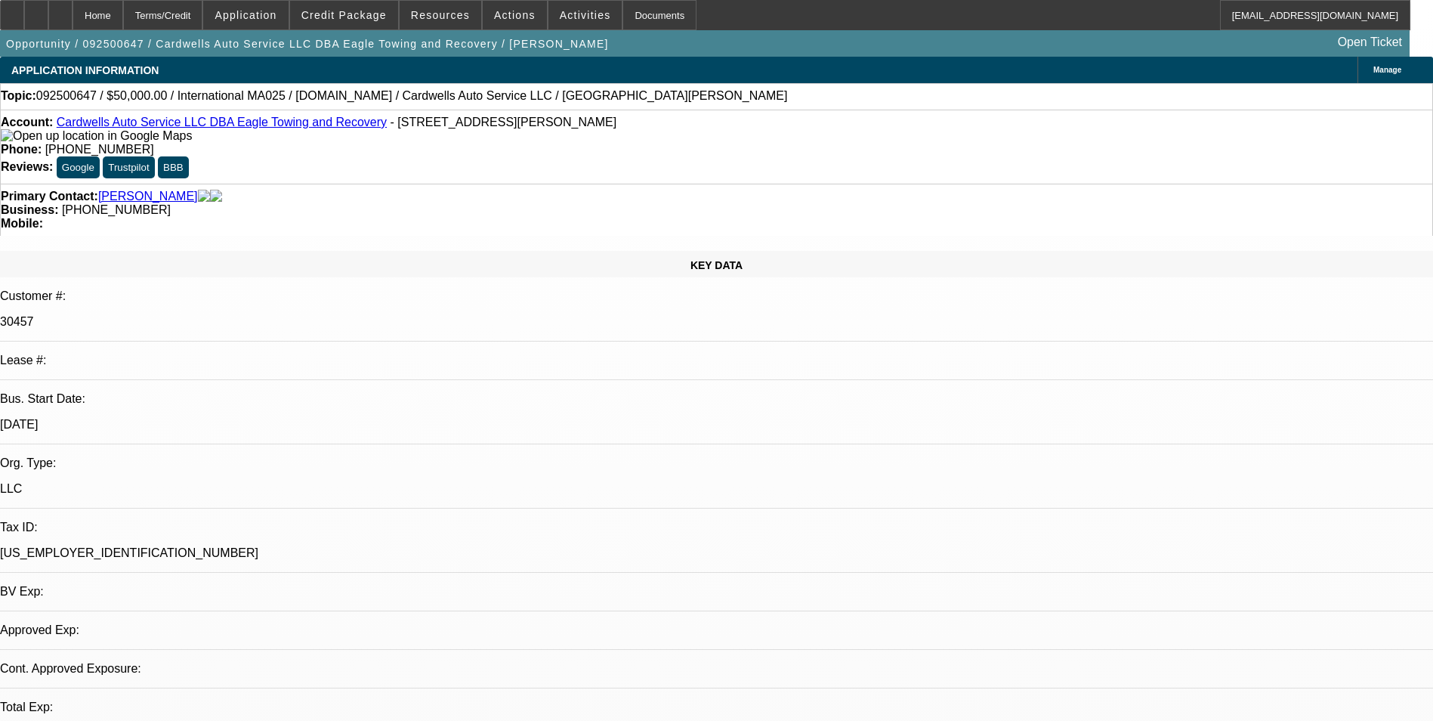
select select "0"
select select "2"
select select "0.1"
select select "1"
select select "2"
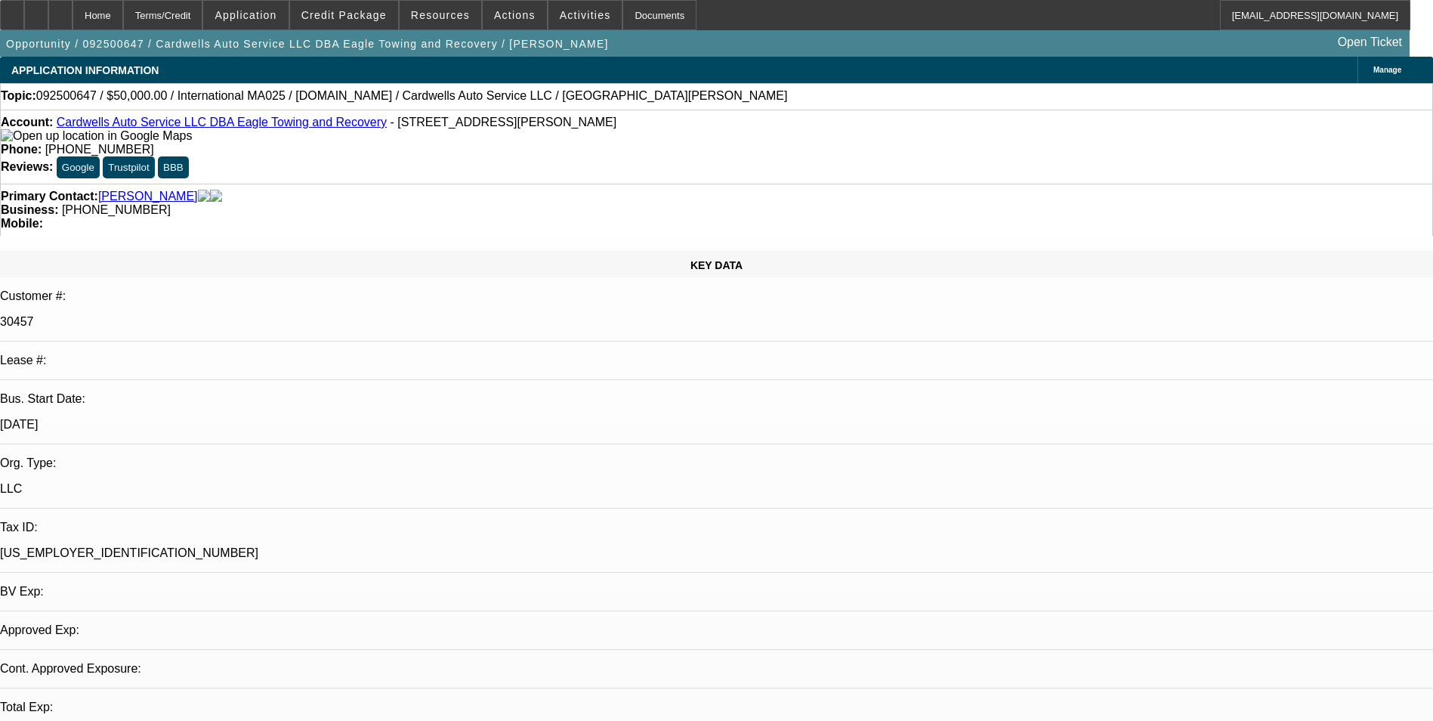
select select "4"
radio input "true"
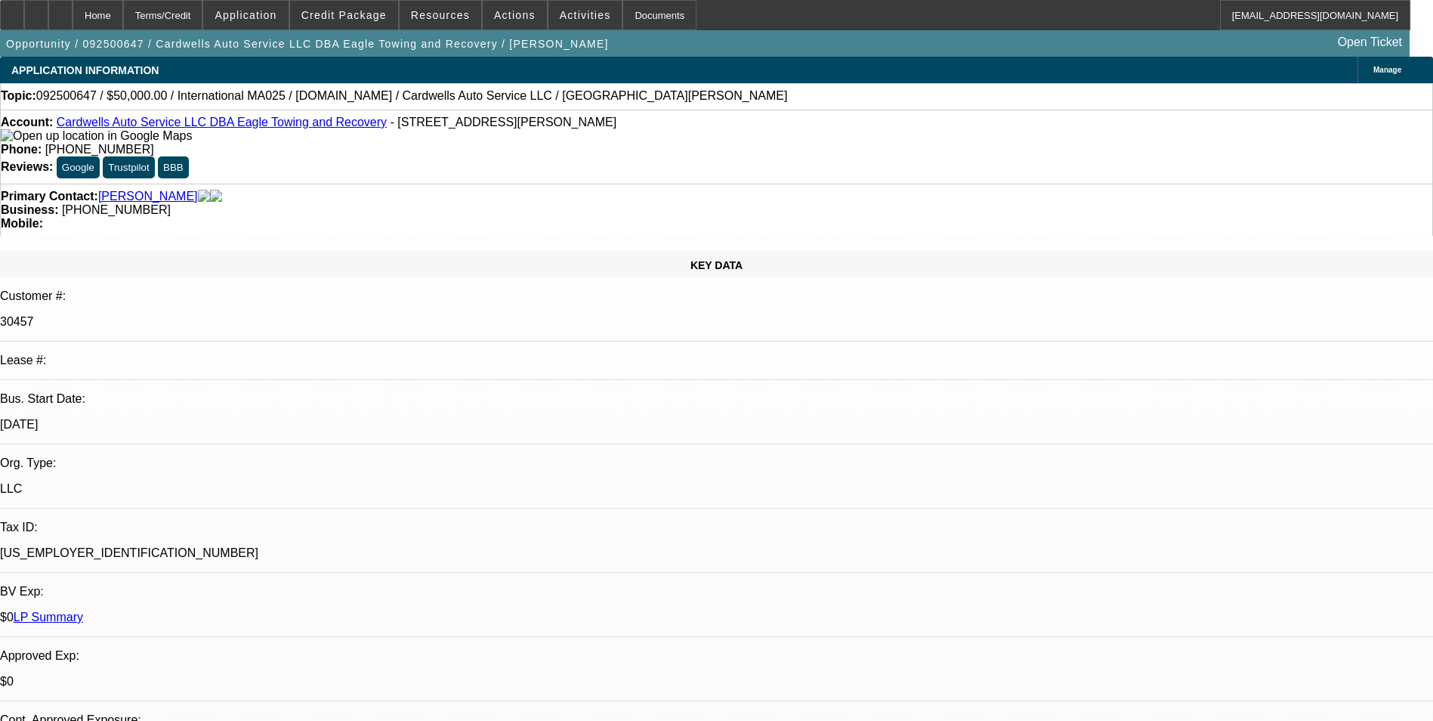
type textarea "Payment history good-on-time/Back in 2022 deferred payments for 2/1 & 3/1/overa…"
drag, startPoint x: 1396, startPoint y: 264, endPoint x: 979, endPoint y: 247, distance: 417.3
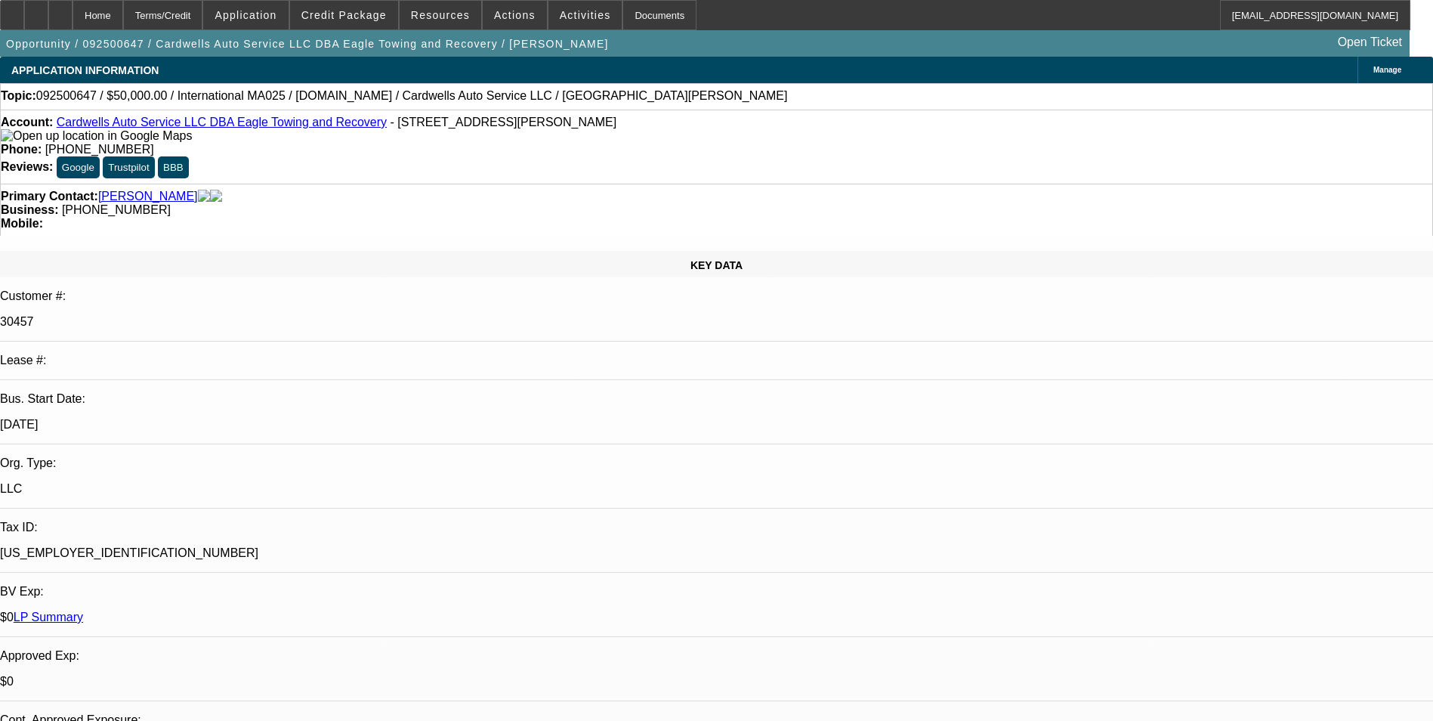
radio input "false"
radio input "true"
select select "0"
select select "2"
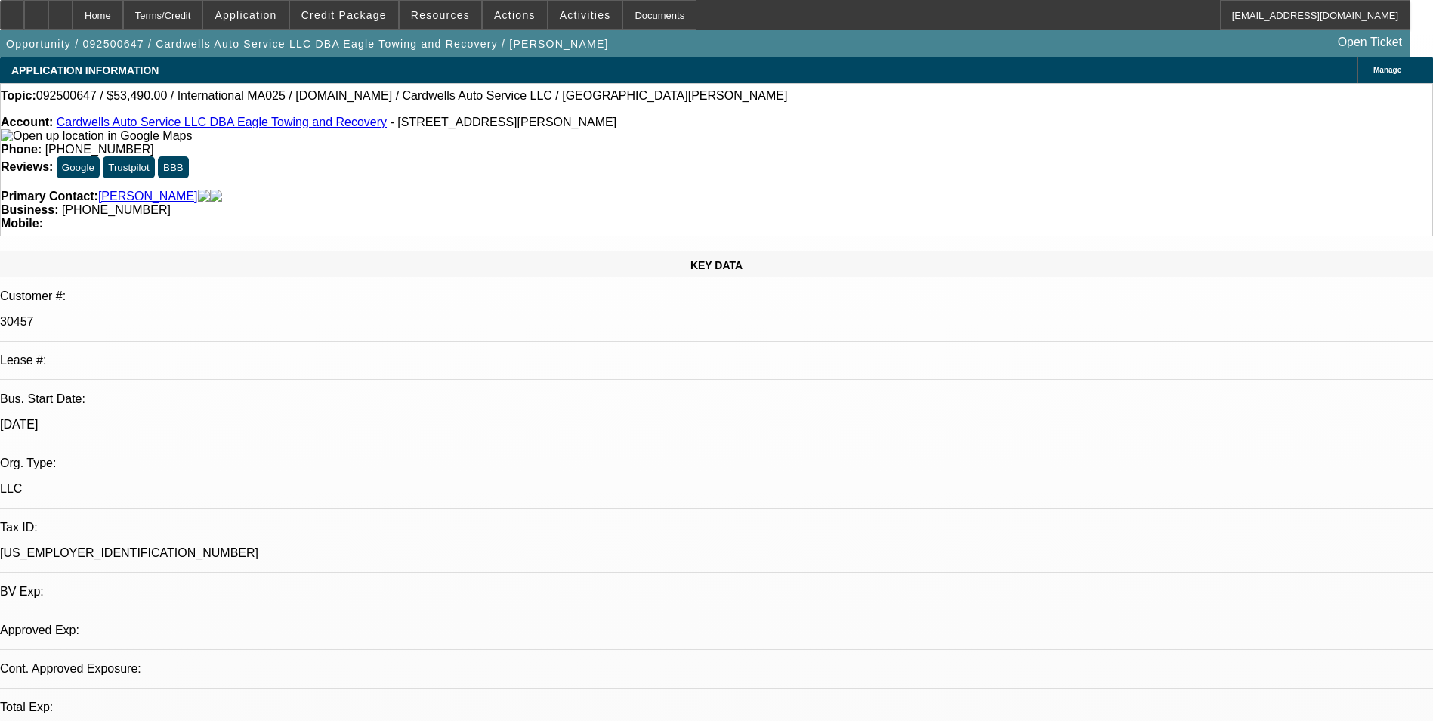
select select "0.1"
select select "1"
select select "2"
select select "4"
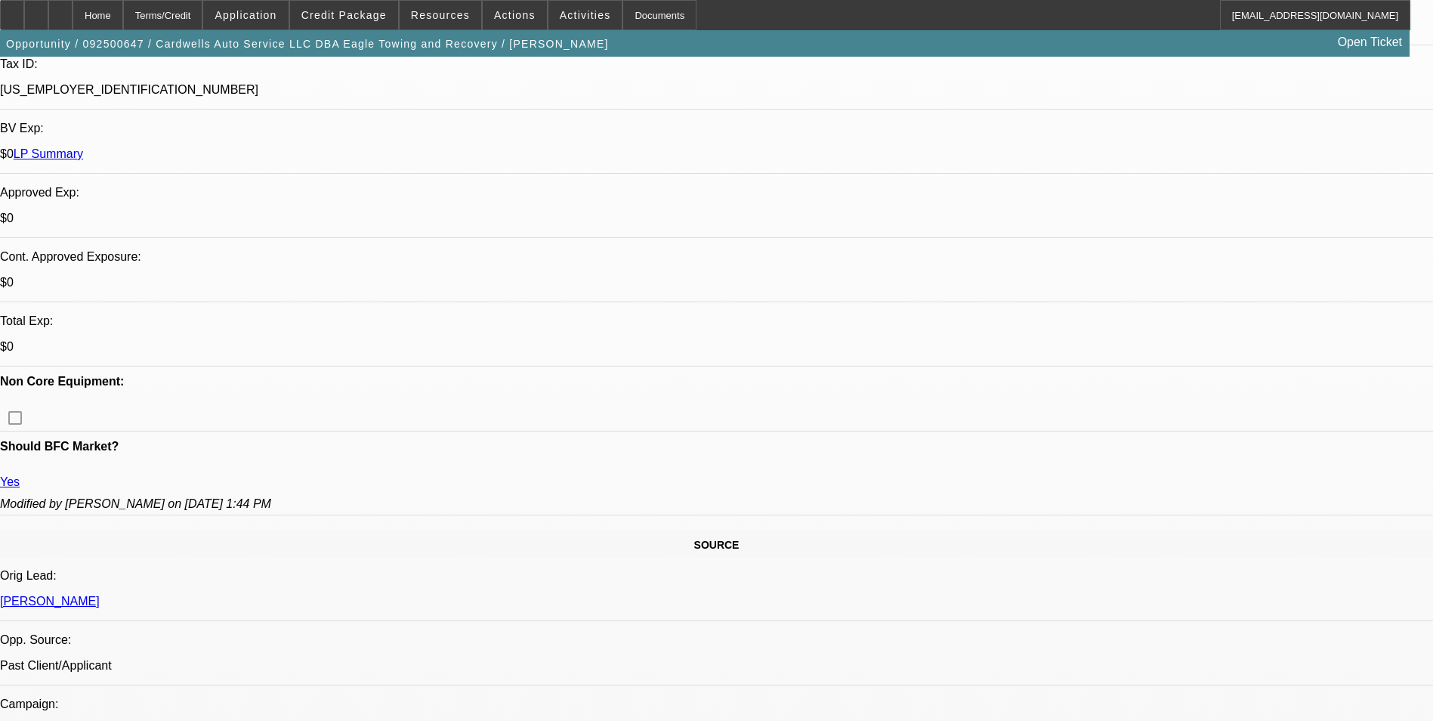
scroll to position [755, 0]
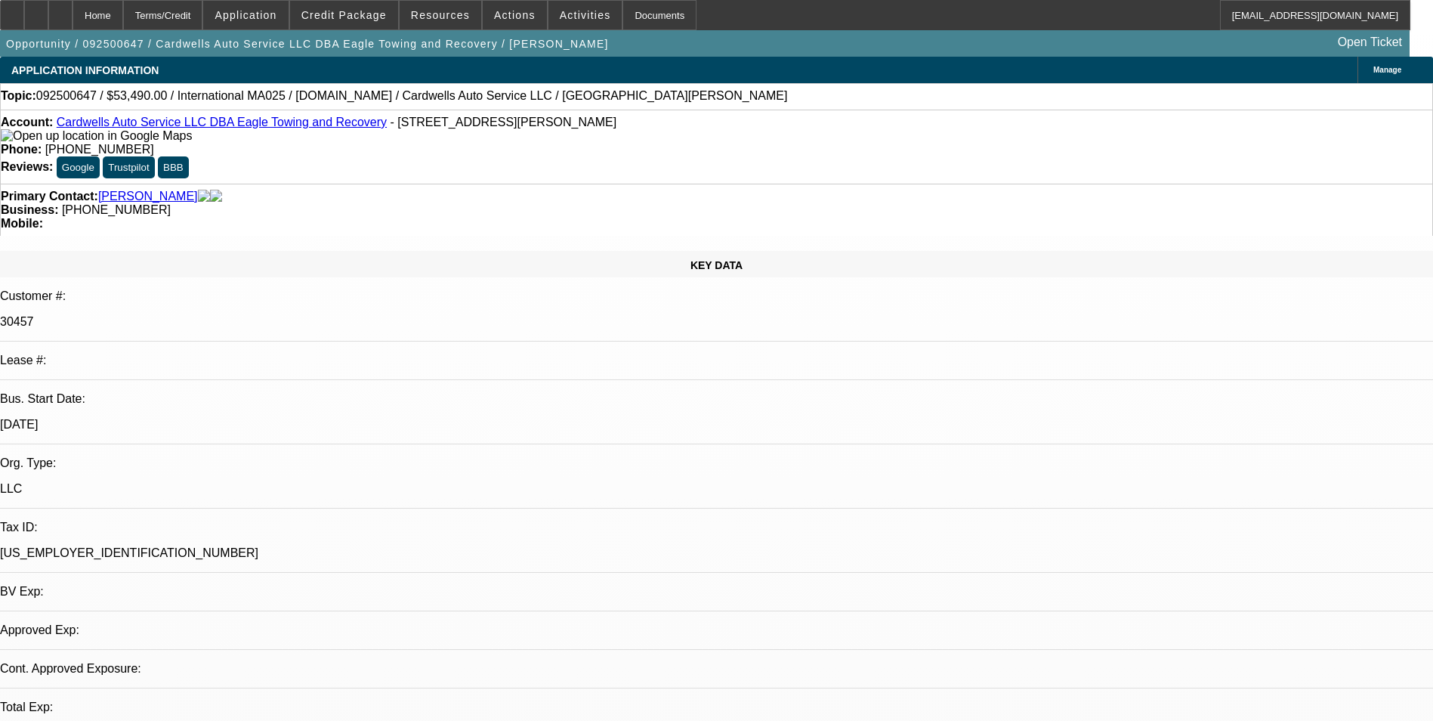
select select "0"
select select "2"
select select "0.1"
select select "1"
select select "2"
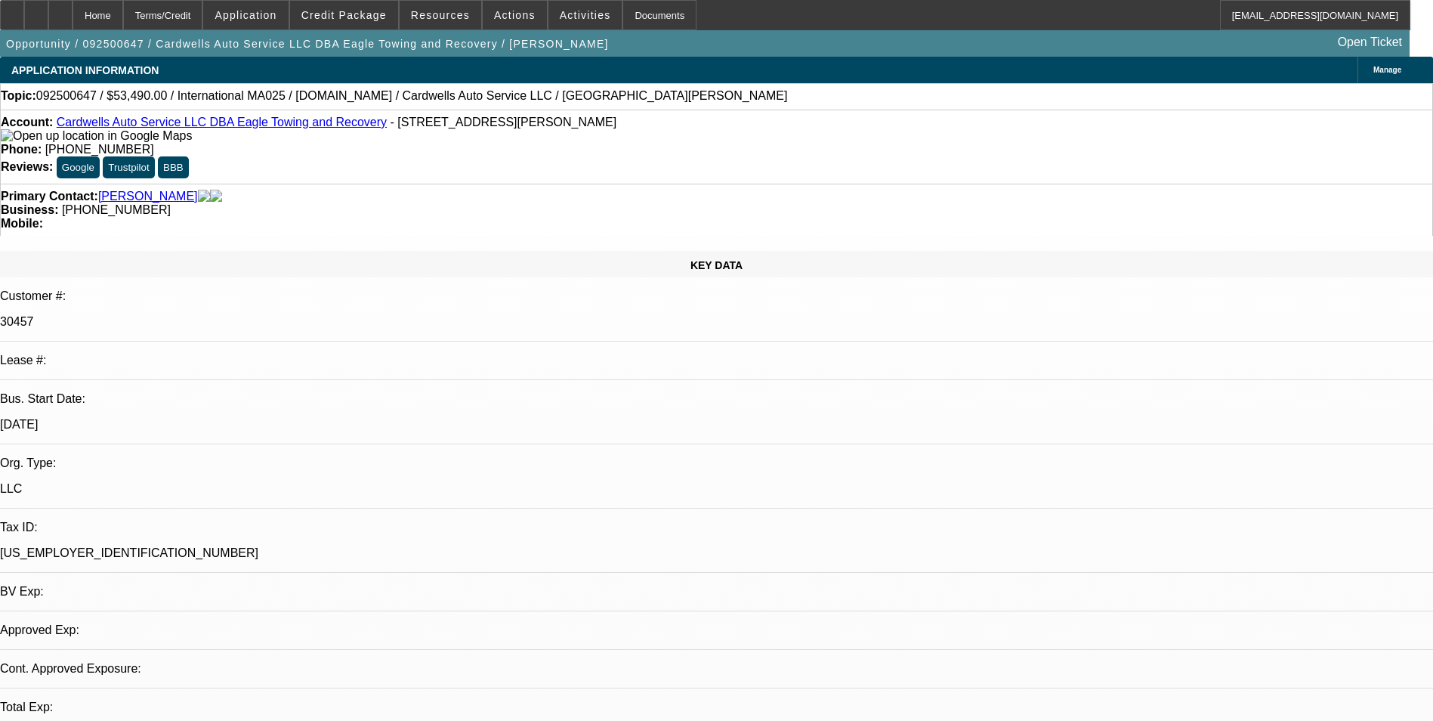
select select "4"
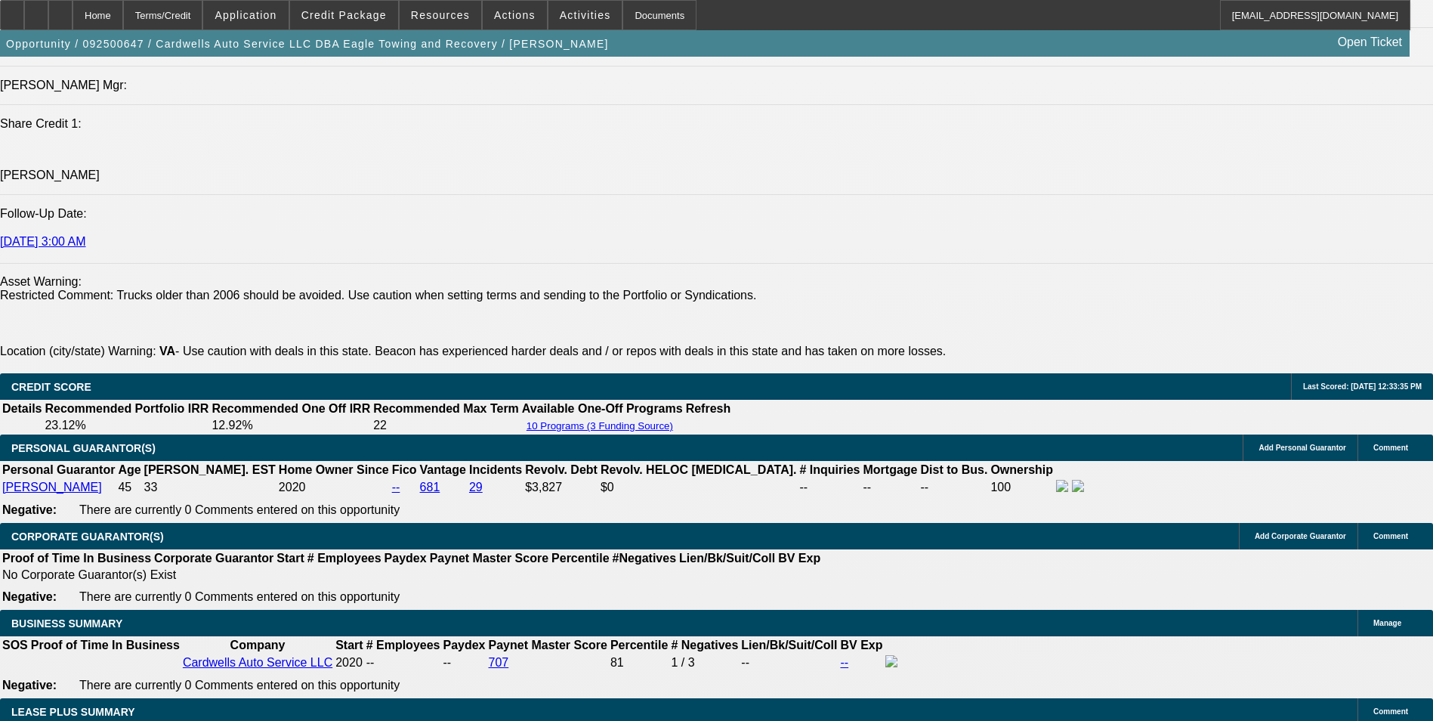
scroll to position [2031, 0]
